Goal: Information Seeking & Learning: Understand process/instructions

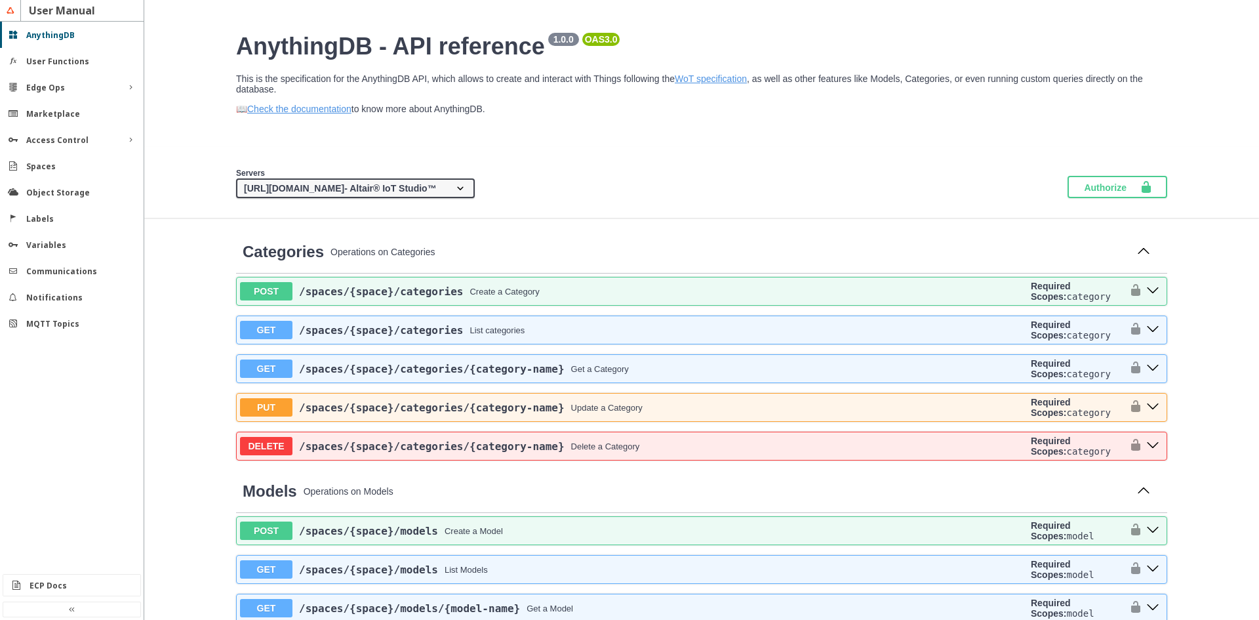
click at [647, 167] on div "Servers [URL][DOMAIN_NAME] - Altair® IoT Studio™ {protocol}://{address} - Custo…" at bounding box center [701, 182] width 1115 height 71
click at [1155, 295] on button "post ​/spaces​/{space}​/categories" at bounding box center [1152, 291] width 21 height 17
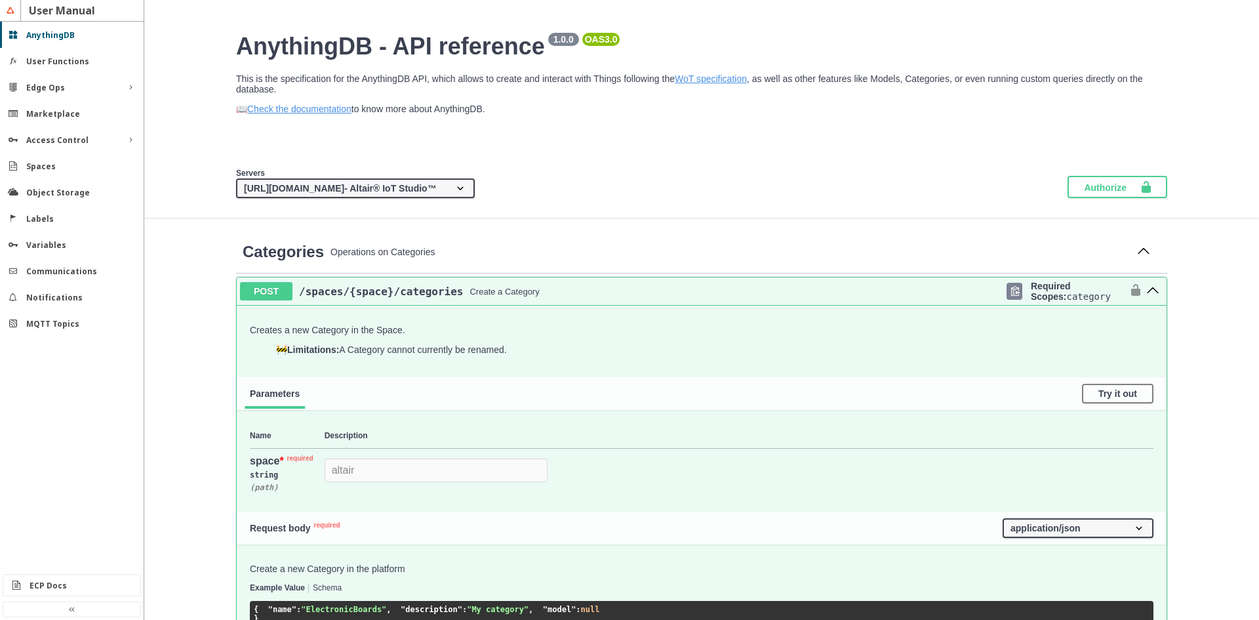
click at [1155, 295] on button "post ​/spaces​/{space}​/categories" at bounding box center [1152, 291] width 21 height 17
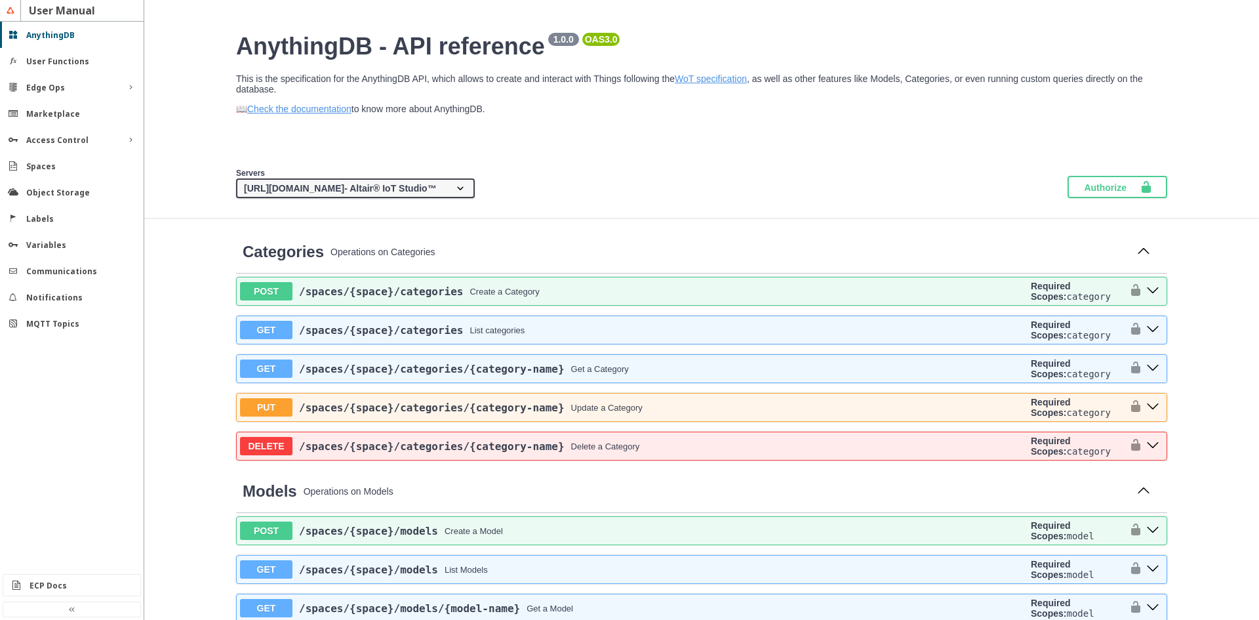
click at [475, 187] on select "[URL][DOMAIN_NAME] - Altair® IoT Studio™ {protocol}://{address} - Custom API ad…" at bounding box center [355, 188] width 239 height 20
click at [576, 172] on section "Servers [URL][DOMAIN_NAME] - Altair® IoT Studio™ {protocol}://{address} - Custo…" at bounding box center [701, 182] width 957 height 31
drag, startPoint x: 209, startPoint y: 208, endPoint x: 217, endPoint y: 146, distance: 62.9
click at [475, 196] on select "[URL][DOMAIN_NAME] - Altair® IoT Studio™ {protocol}://{address} - Custom API ad…" at bounding box center [355, 188] width 239 height 20
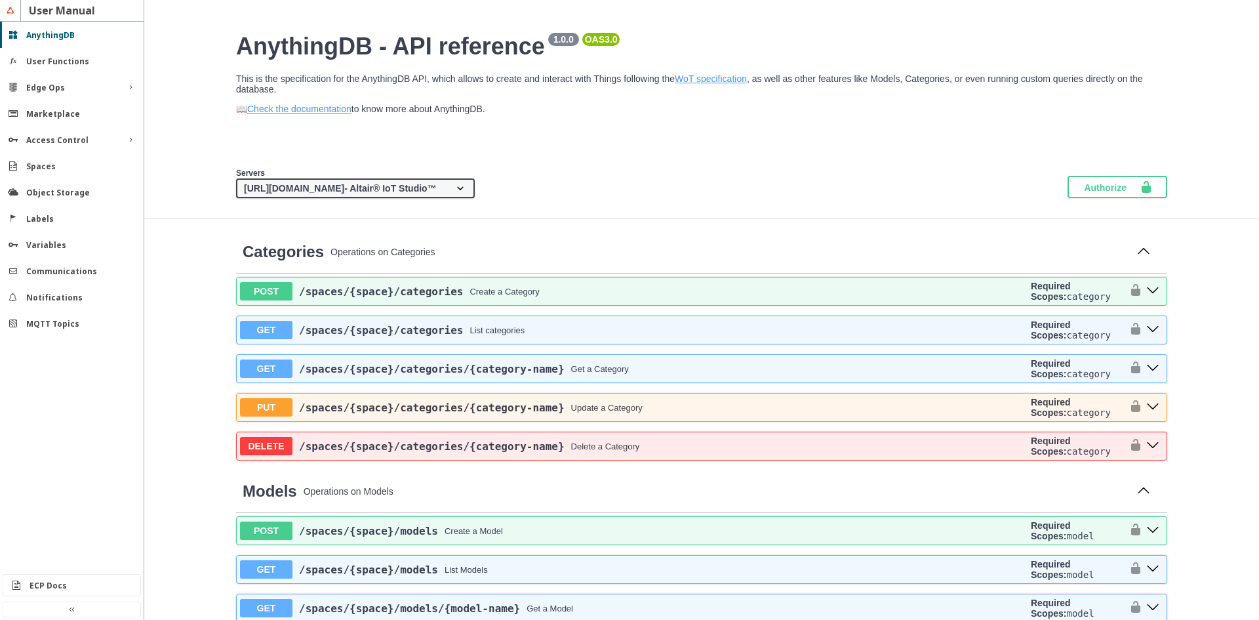
click at [236, 180] on select "[URL][DOMAIN_NAME] - Altair® IoT Studio™ {protocol}://{address} - Custom API ad…" at bounding box center [355, 188] width 239 height 20
click at [1155, 289] on button "post ​/spaces​/{space}​/categories" at bounding box center [1152, 291] width 21 height 17
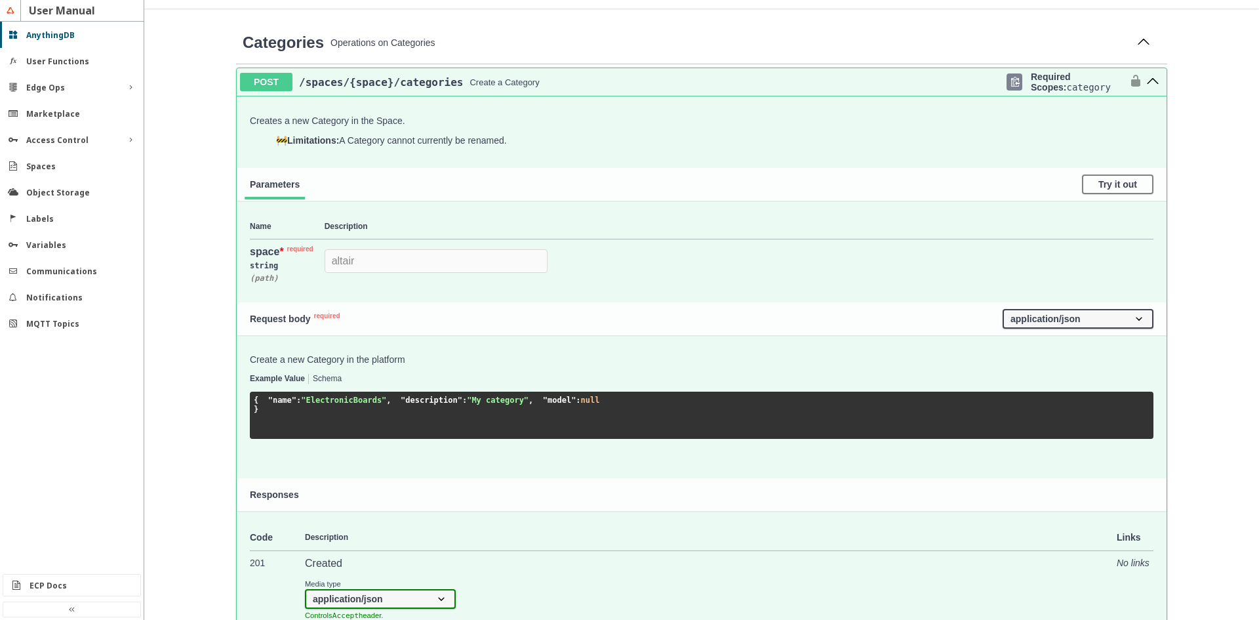
scroll to position [197, 0]
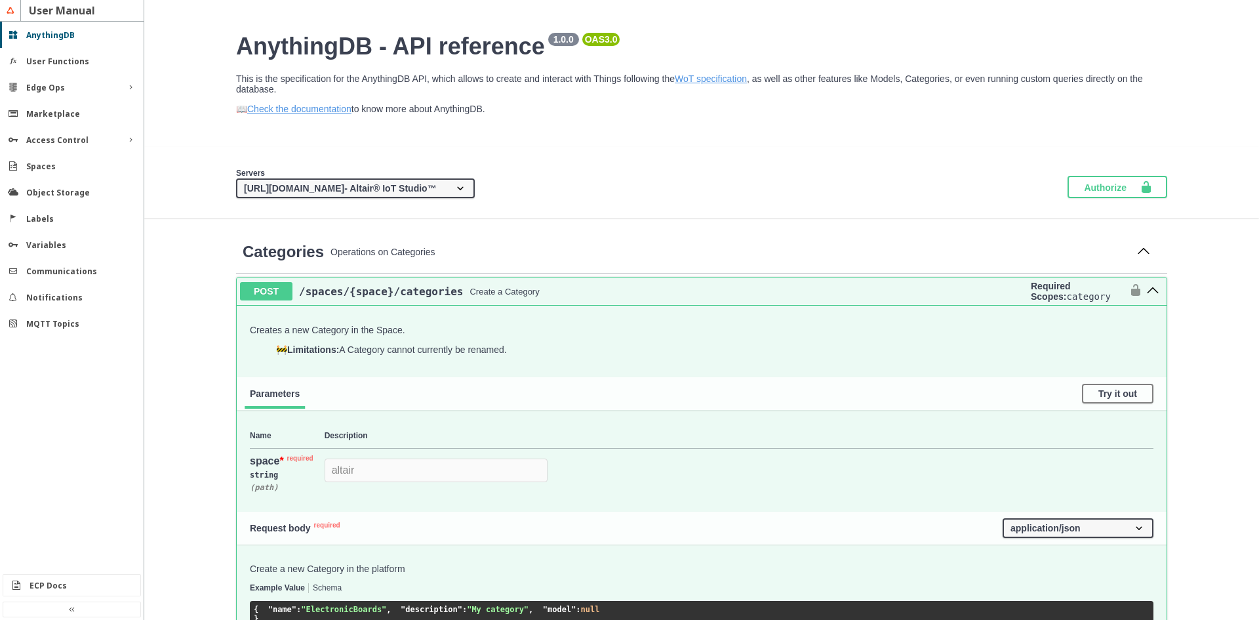
click at [382, 196] on select "[URL][DOMAIN_NAME] - Altair® IoT Studio™ {protocol}://{address} - Custom API ad…" at bounding box center [355, 188] width 239 height 20
click at [236, 180] on select "[URL][DOMAIN_NAME] - Altair® IoT Studio™ {protocol}://{address} - Custom API ad…" at bounding box center [355, 188] width 239 height 20
drag, startPoint x: 235, startPoint y: 191, endPoint x: 403, endPoint y: 196, distance: 167.9
click at [403, 196] on select "[URL][DOMAIN_NAME] - Altair® IoT Studio™ {protocol}://{address} - Custom API ad…" at bounding box center [355, 188] width 239 height 20
click at [429, 151] on div "Servers [URL][DOMAIN_NAME] - Altair® IoT Studio™ {protocol}://{address} - Custo…" at bounding box center [701, 182] width 1115 height 71
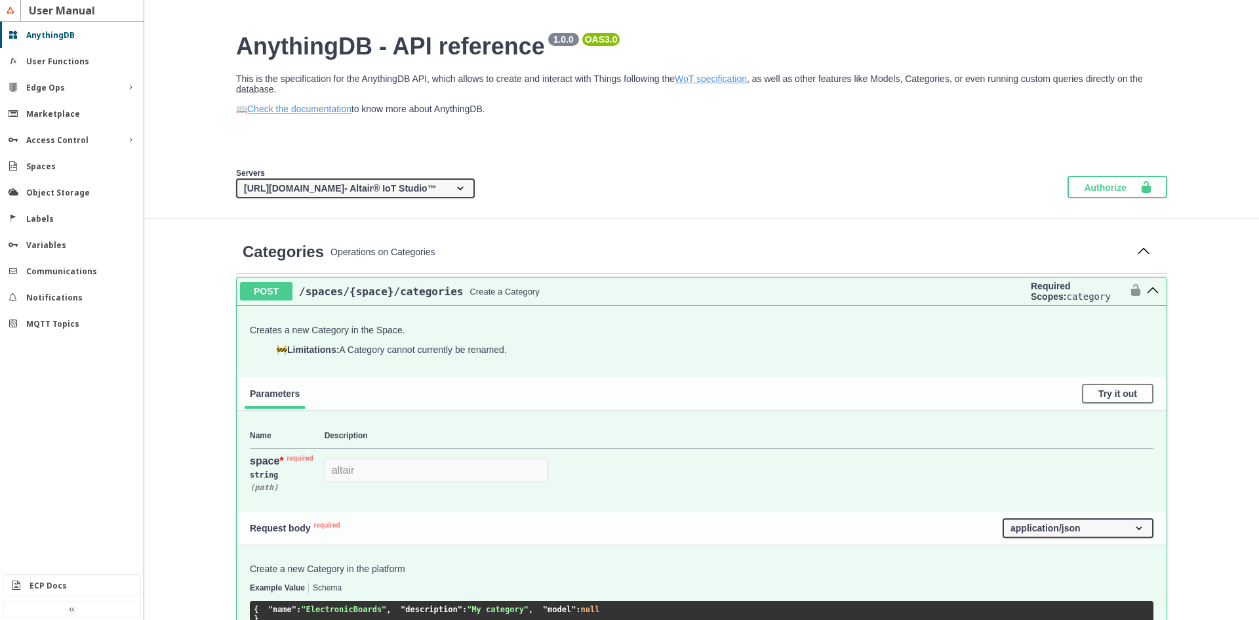
click at [756, 183] on section "Servers [URL][DOMAIN_NAME] - Altair® IoT Studio™ {protocol}://{address} - Custo…" at bounding box center [701, 182] width 957 height 31
click at [888, 161] on div "Servers [URL][DOMAIN_NAME] - Altair® IoT Studio™ {protocol}://{address} - Custo…" at bounding box center [701, 182] width 1115 height 71
click at [1116, 188] on span "Authorize" at bounding box center [1112, 186] width 56 height 13
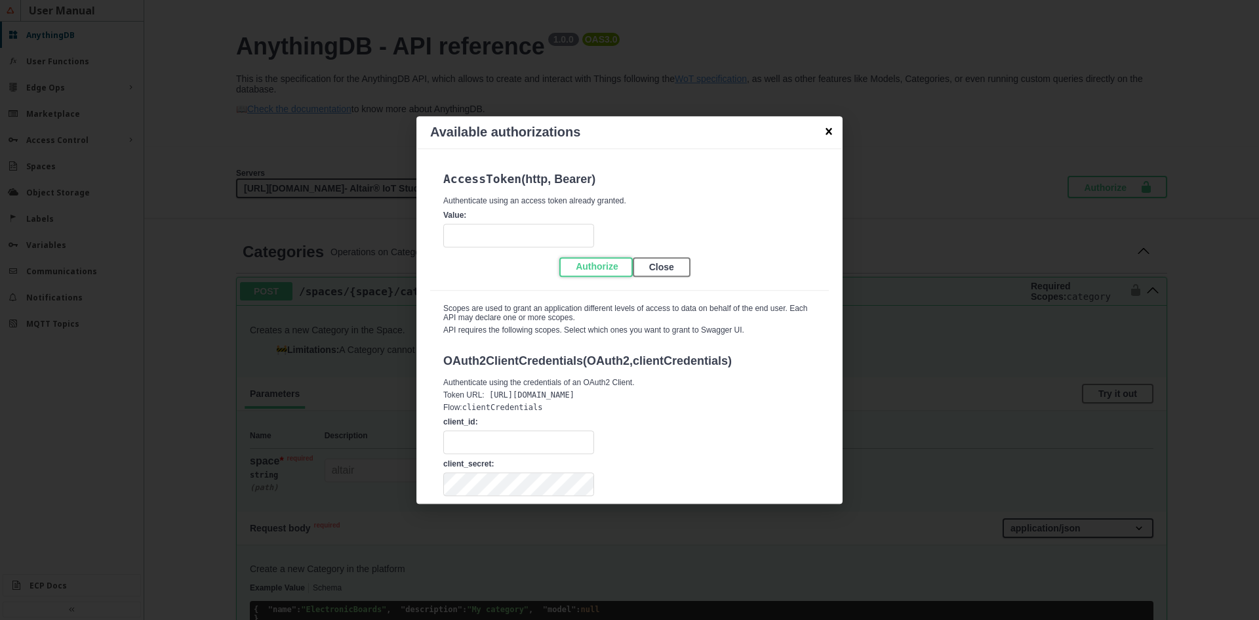
click at [574, 266] on button "Authorize" at bounding box center [595, 267] width 73 height 20
click at [555, 235] on input "Value:" at bounding box center [518, 236] width 151 height 24
click at [664, 261] on button "Close" at bounding box center [662, 267] width 58 height 20
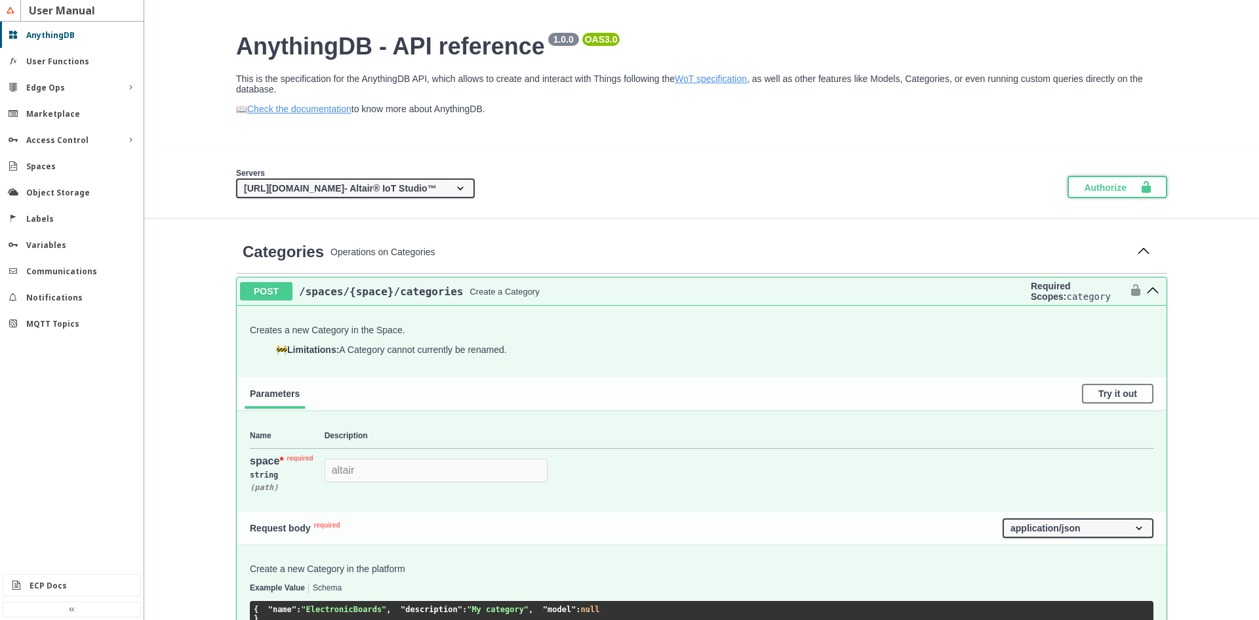
click at [1126, 191] on span "Authorize" at bounding box center [1112, 186] width 56 height 13
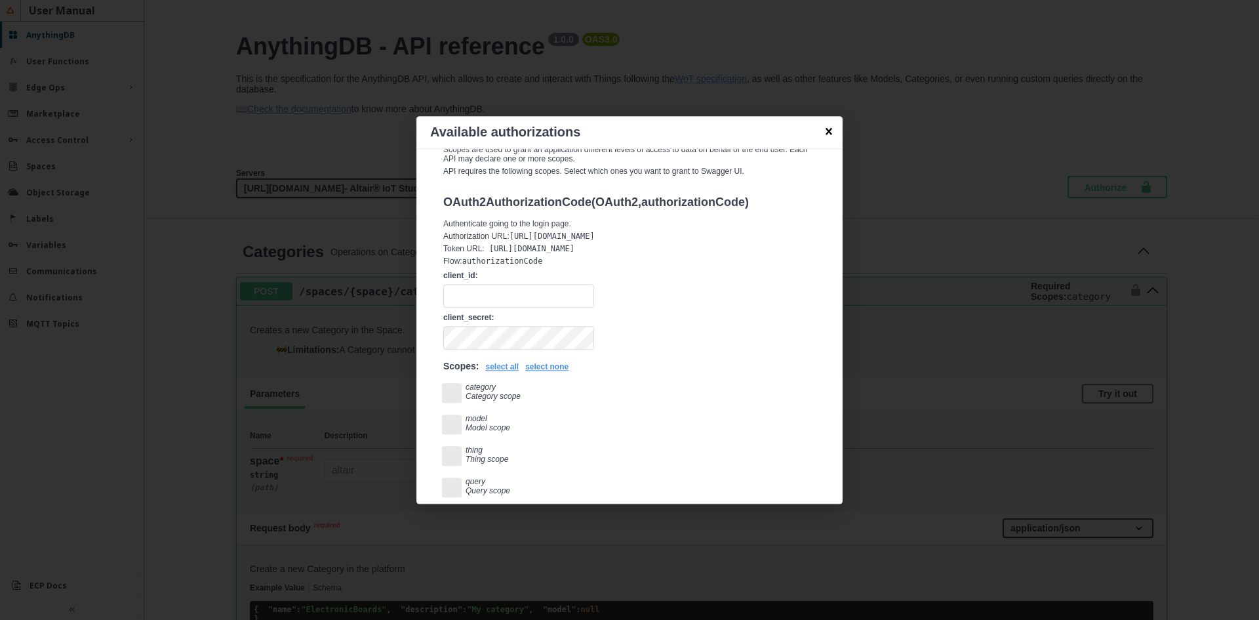
scroll to position [645, 0]
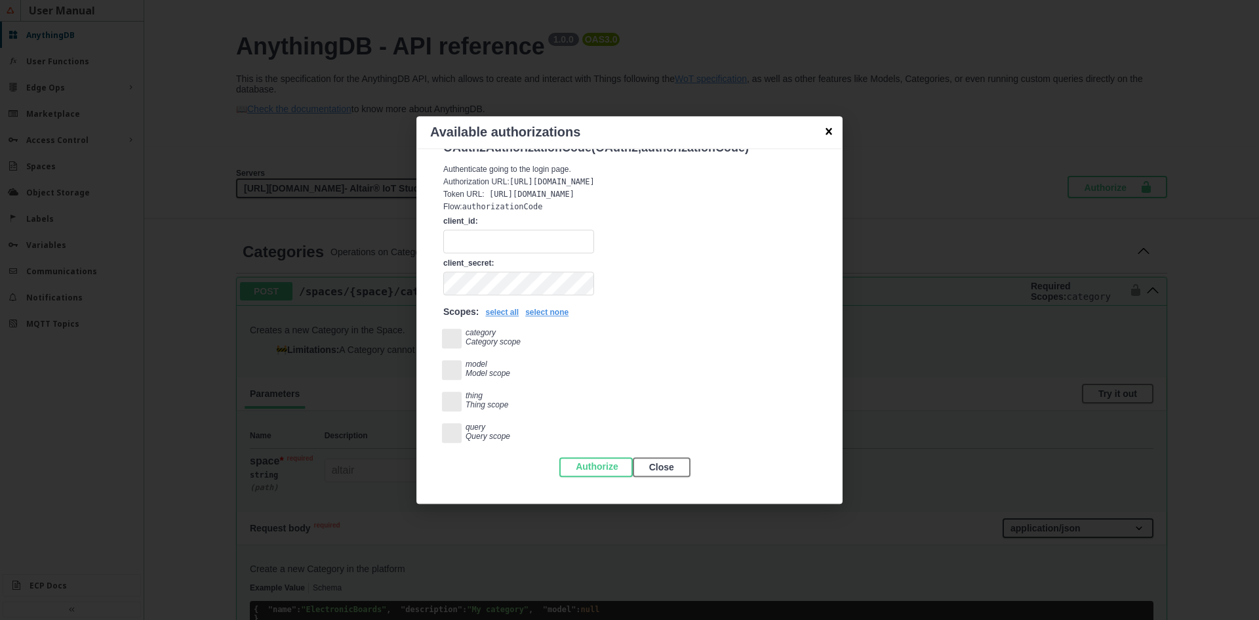
click at [823, 127] on icon "button" at bounding box center [828, 131] width 13 height 13
